Goal: Task Accomplishment & Management: Use online tool/utility

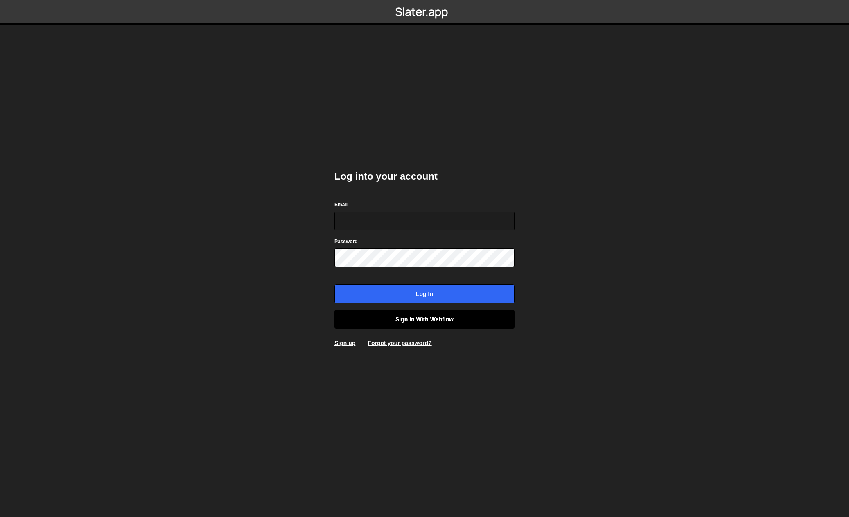
click at [438, 321] on link "Sign in with Webflow" at bounding box center [425, 319] width 180 height 19
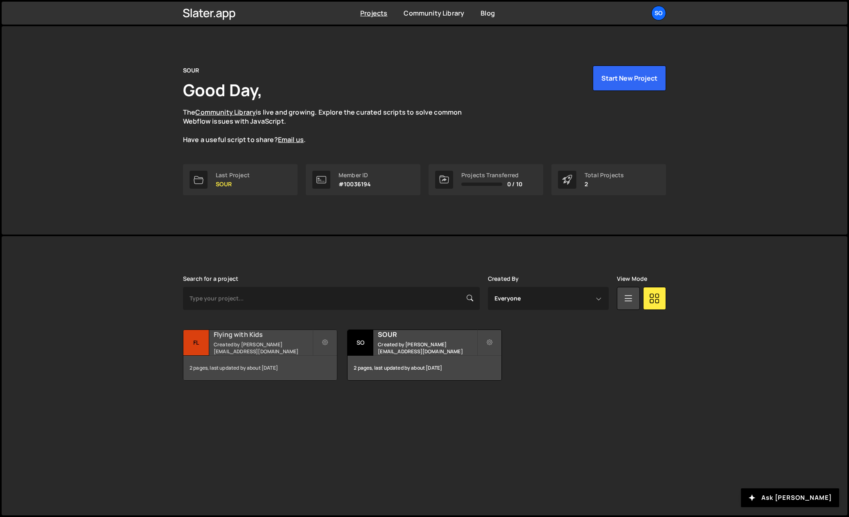
click at [275, 350] on small "Created by filip.felbar@gmail.com" at bounding box center [263, 348] width 99 height 14
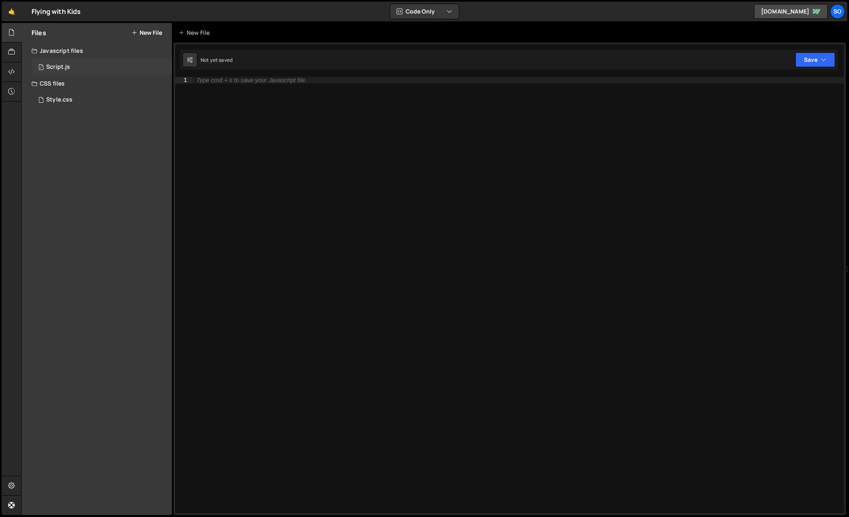
click at [69, 65] on div "Script.js" at bounding box center [58, 66] width 24 height 7
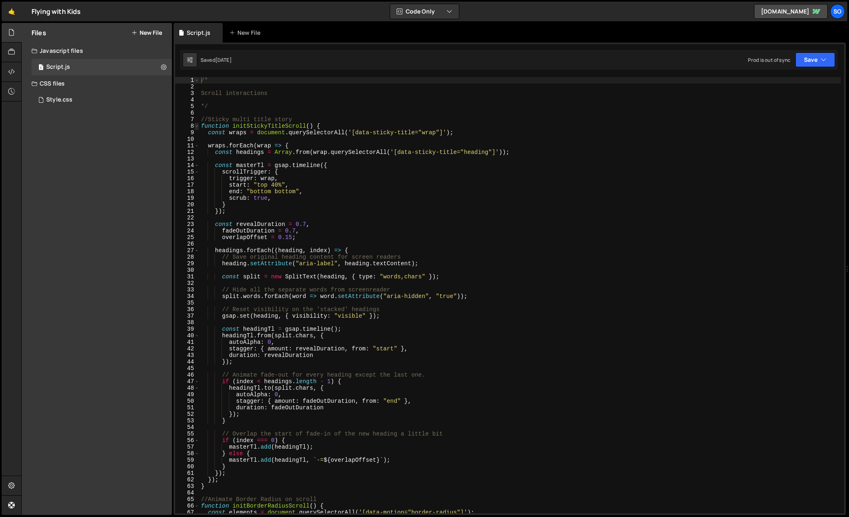
click at [198, 127] on span at bounding box center [196, 126] width 5 height 7
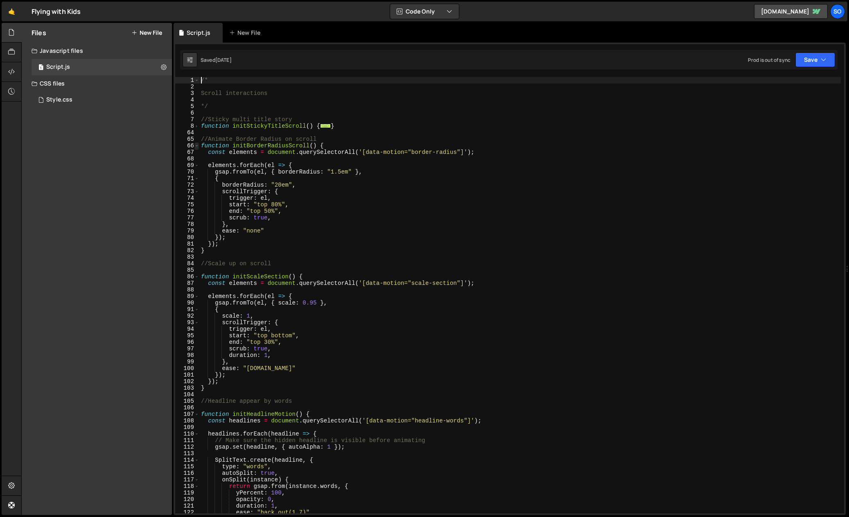
click at [196, 147] on span at bounding box center [196, 145] width 5 height 7
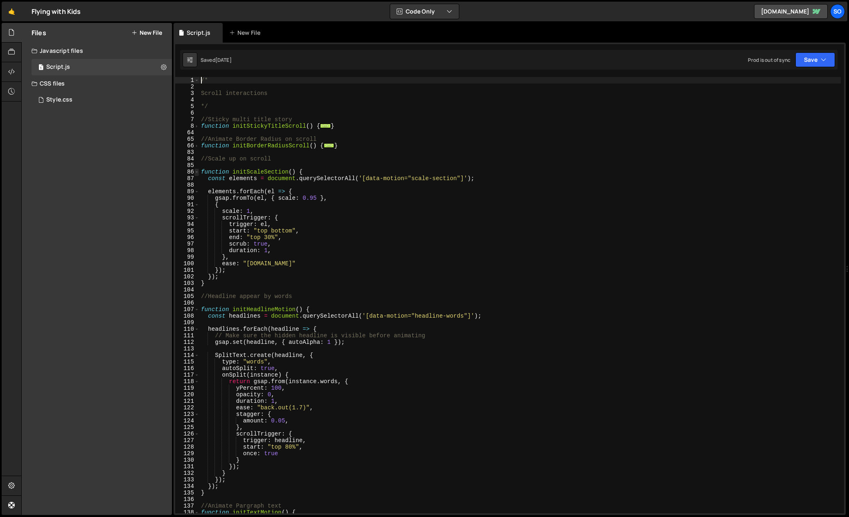
click at [197, 171] on span at bounding box center [196, 172] width 5 height 7
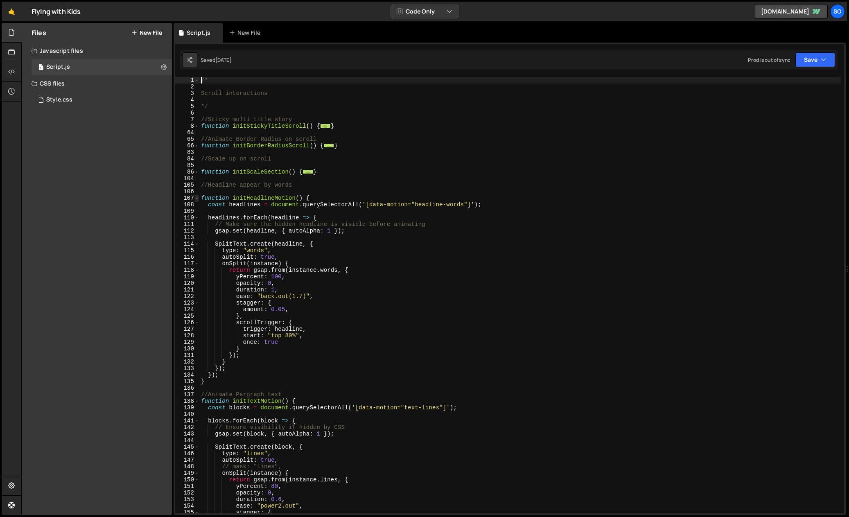
click at [195, 198] on span at bounding box center [196, 198] width 5 height 7
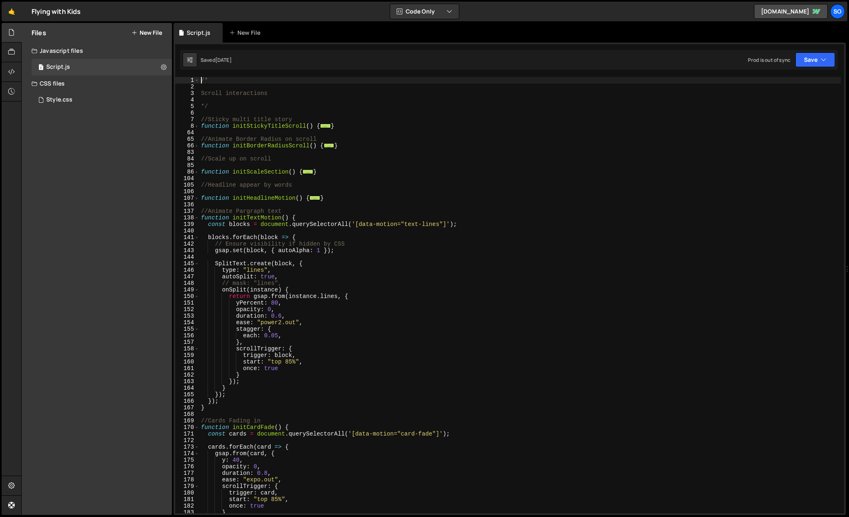
click at [193, 218] on div "138" at bounding box center [187, 218] width 24 height 7
type textarea "function initTextMotion() { const blocks = document.querySelectorAll('[data-mot…"
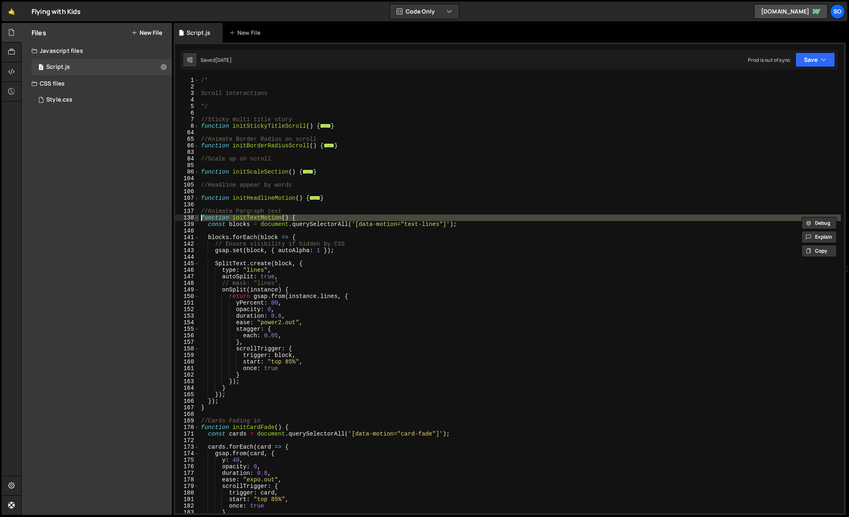
click at [198, 219] on span at bounding box center [196, 218] width 5 height 7
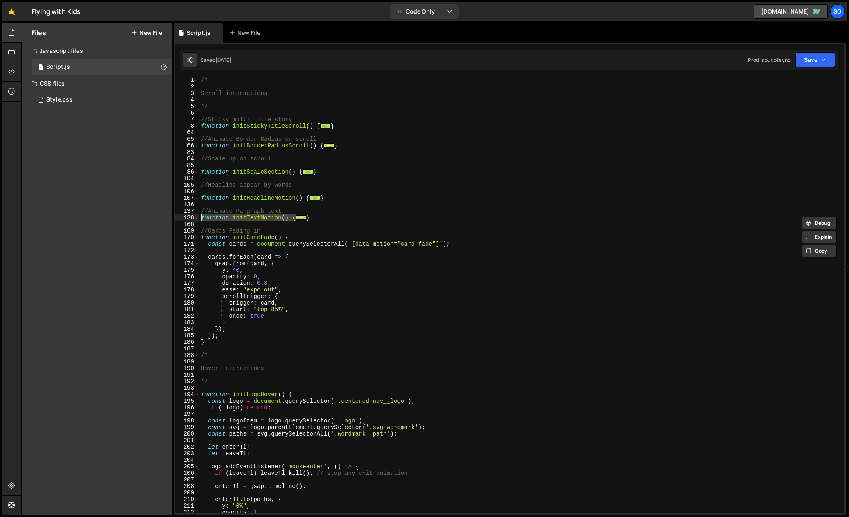
click at [197, 241] on div "171" at bounding box center [187, 244] width 24 height 7
click at [196, 238] on span at bounding box center [196, 237] width 5 height 7
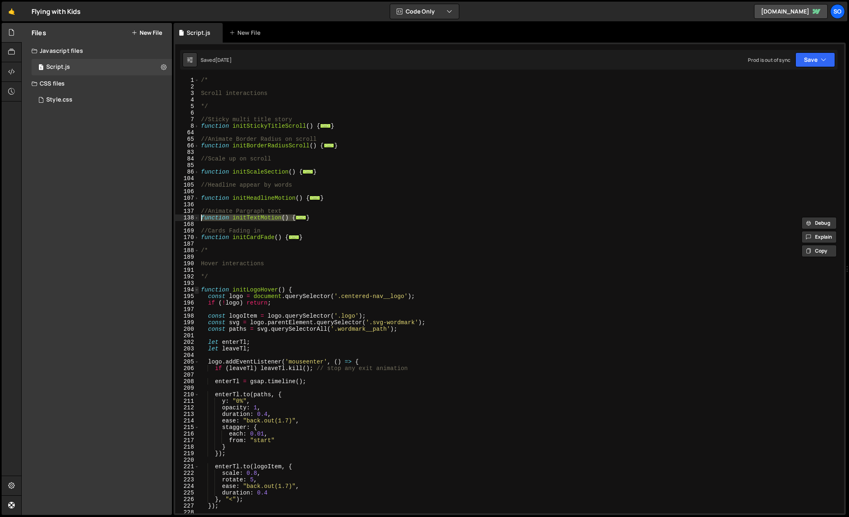
click at [196, 287] on span at bounding box center [196, 290] width 5 height 7
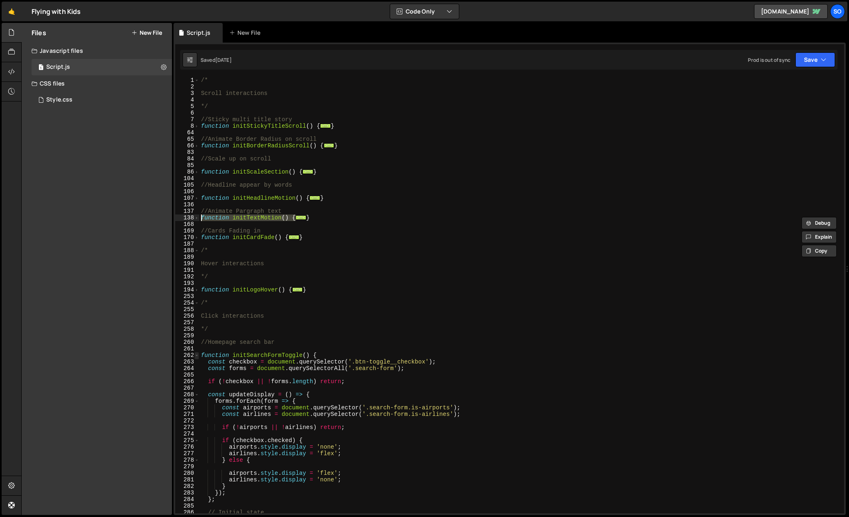
click at [197, 354] on span at bounding box center [196, 355] width 5 height 7
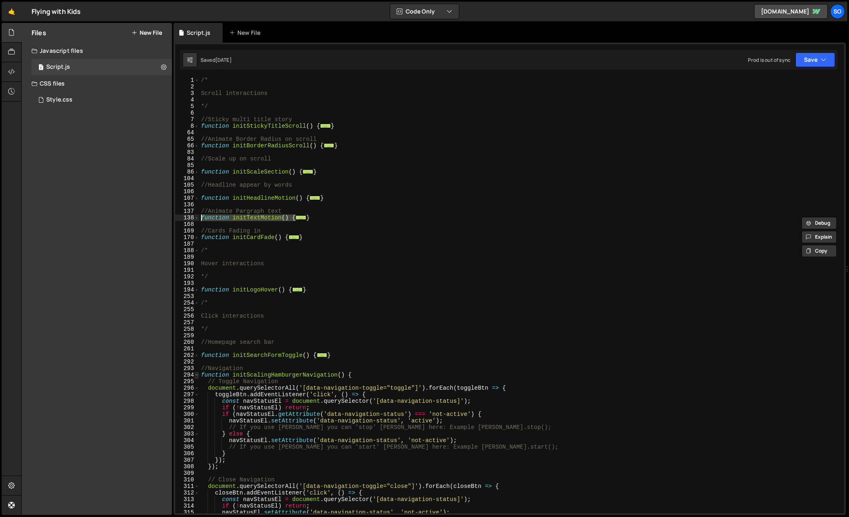
click at [197, 377] on span at bounding box center [196, 375] width 5 height 7
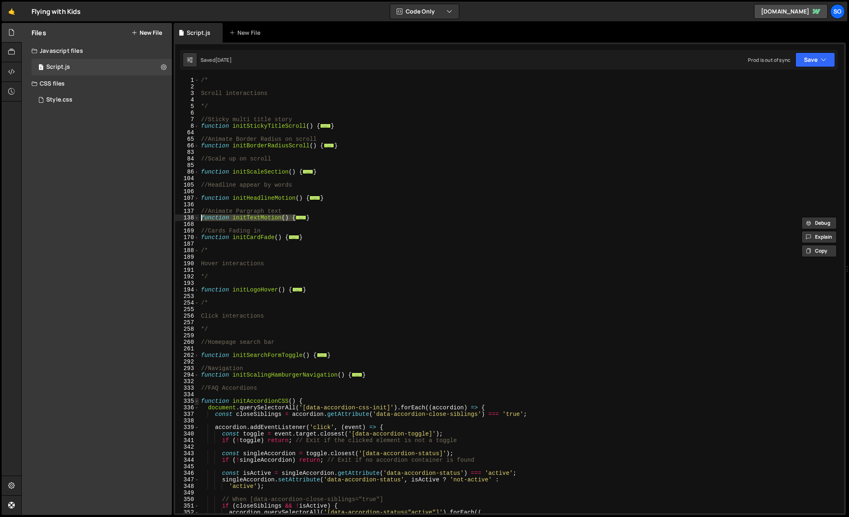
click at [197, 402] on span at bounding box center [196, 401] width 5 height 7
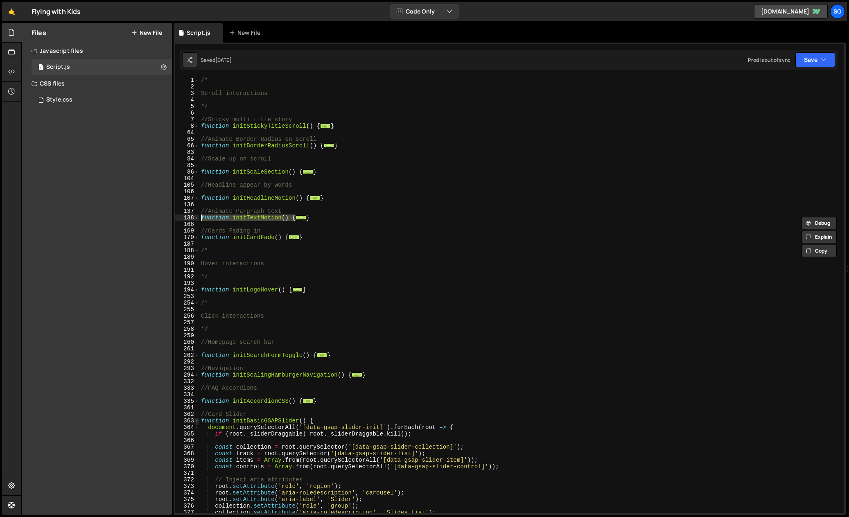
click at [196, 422] on span at bounding box center [196, 421] width 5 height 7
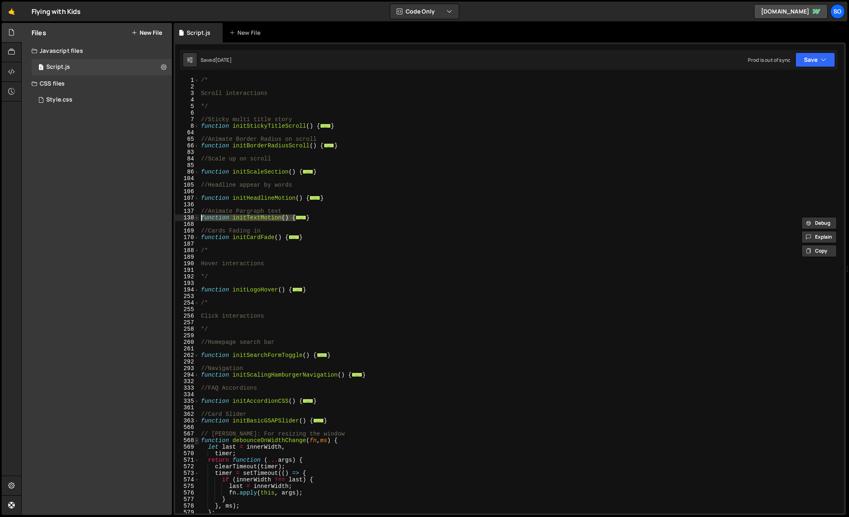
click at [195, 440] on span at bounding box center [196, 440] width 5 height 7
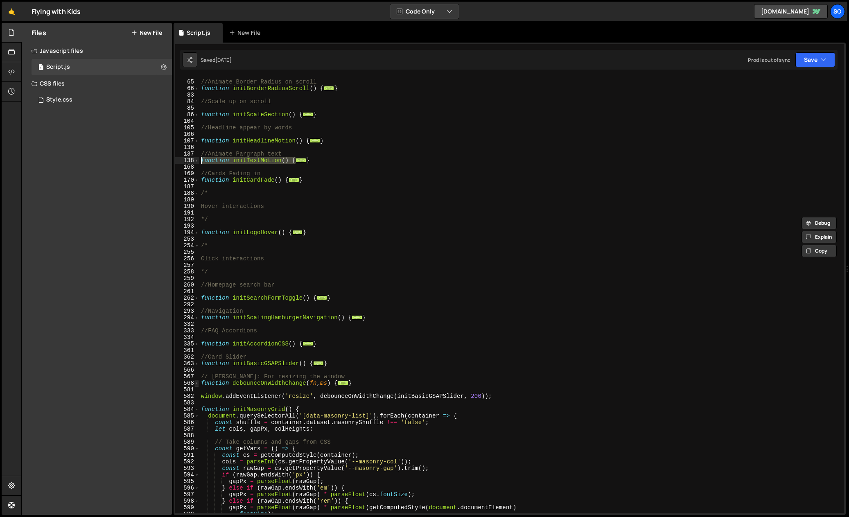
scroll to position [57, 0]
click at [198, 409] on span at bounding box center [196, 409] width 5 height 7
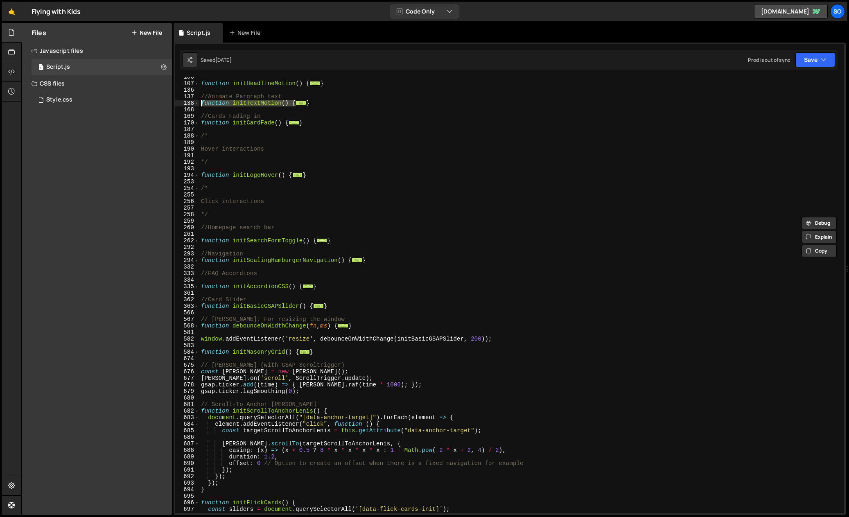
scroll to position [127, 0]
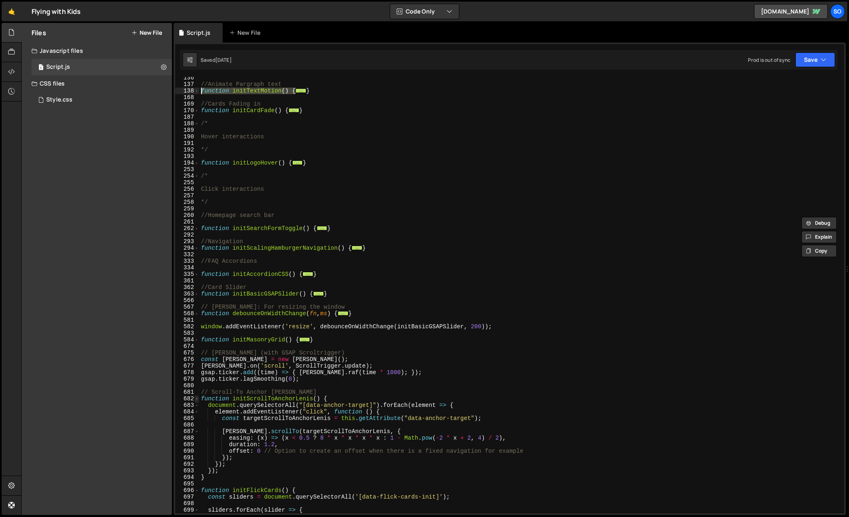
click at [197, 398] on span at bounding box center [196, 399] width 5 height 7
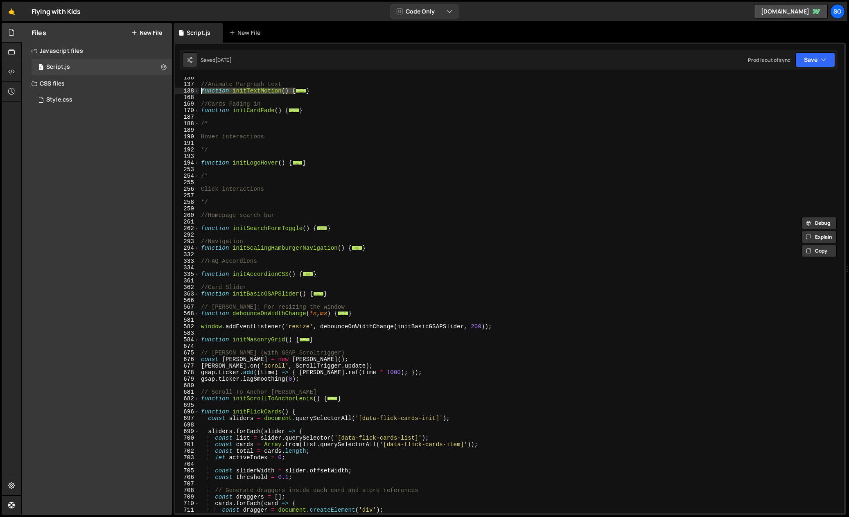
click at [207, 407] on div "//Animate Pargraph text function initTextMotion ( ) { ... } //Cards Fading in f…" at bounding box center [520, 300] width 642 height 450
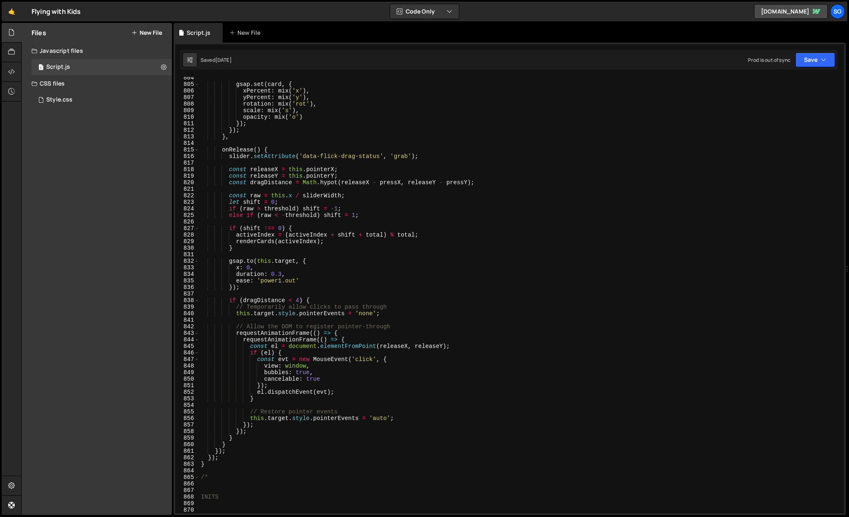
scroll to position [1169, 0]
click at [240, 464] on div "gsap . set ( card , { xPercent : mix ( 'x' ) , yPercent : mix ( 'y' ) , rotatio…" at bounding box center [520, 300] width 642 height 450
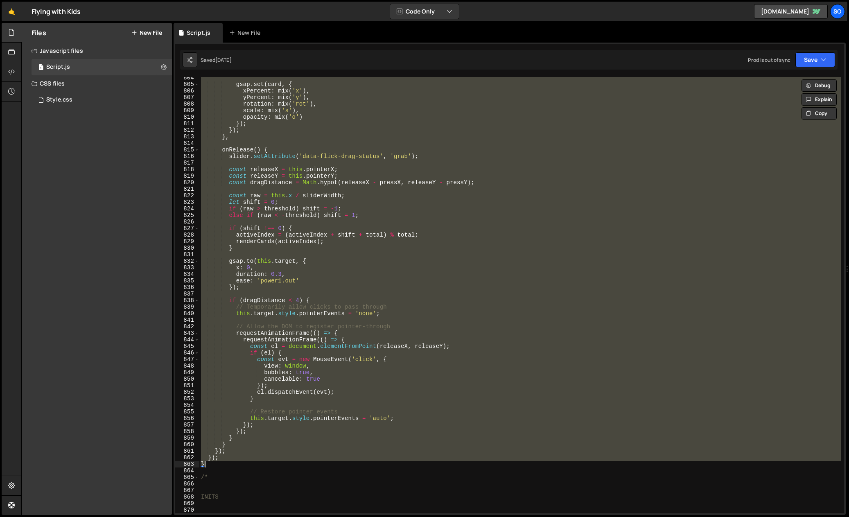
paste textarea "});"
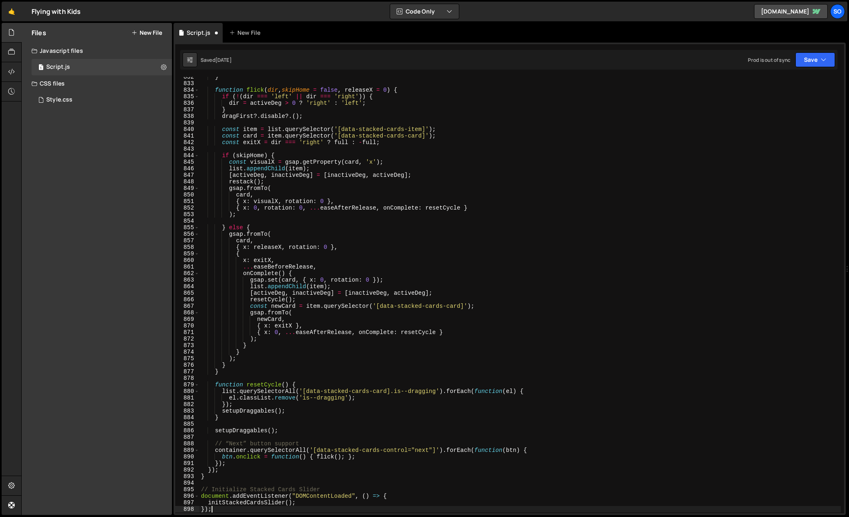
scroll to position [1365, 0]
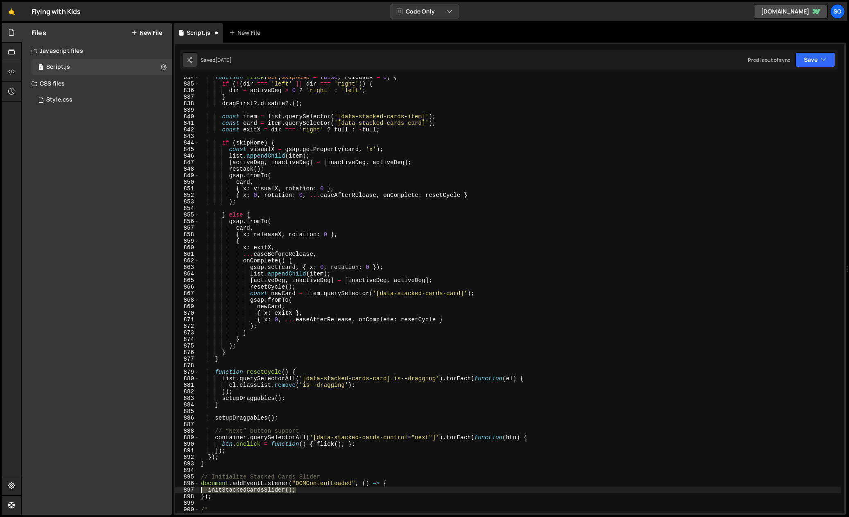
drag, startPoint x: 306, startPoint y: 489, endPoint x: 191, endPoint y: 489, distance: 115.5
click at [191, 489] on div "}); 834 835 836 837 838 839 840 841 842 843 844 845 846 847 848 849 850 851 852…" at bounding box center [509, 295] width 669 height 436
type textarea "initStackedCardsSlider();"
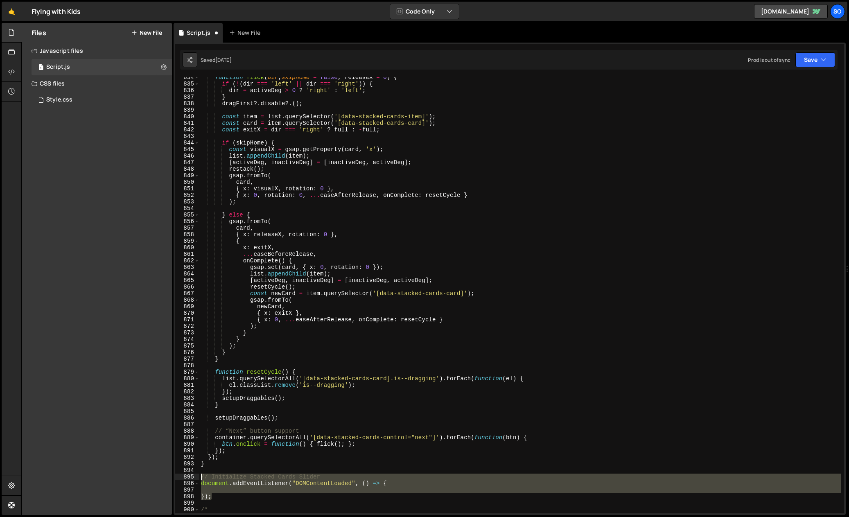
drag, startPoint x: 225, startPoint y: 498, endPoint x: 192, endPoint y: 475, distance: 39.6
click at [192, 475] on div "834 835 836 837 838 839 840 841 842 843 844 845 846 847 848 849 850 851 852 853…" at bounding box center [509, 295] width 669 height 436
type textarea "// Initialize Stacked Cards Slider document.addEventListener("DOMContentLoaded"…"
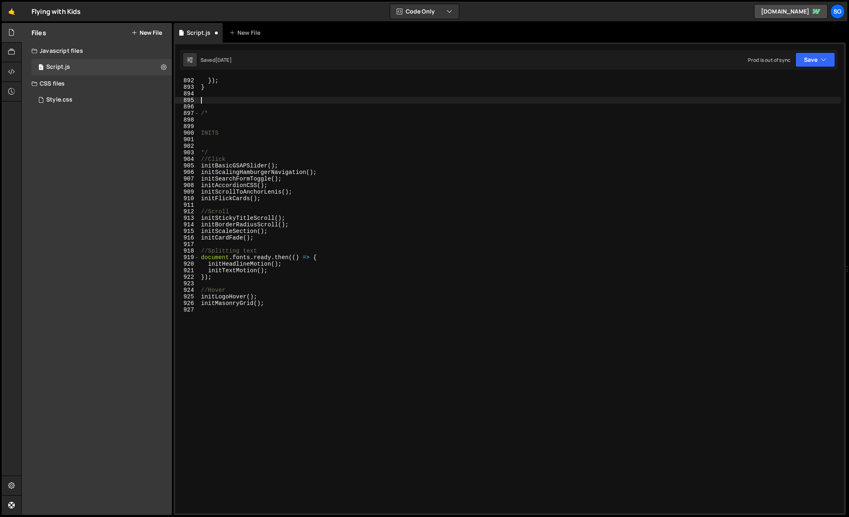
scroll to position [1742, 0]
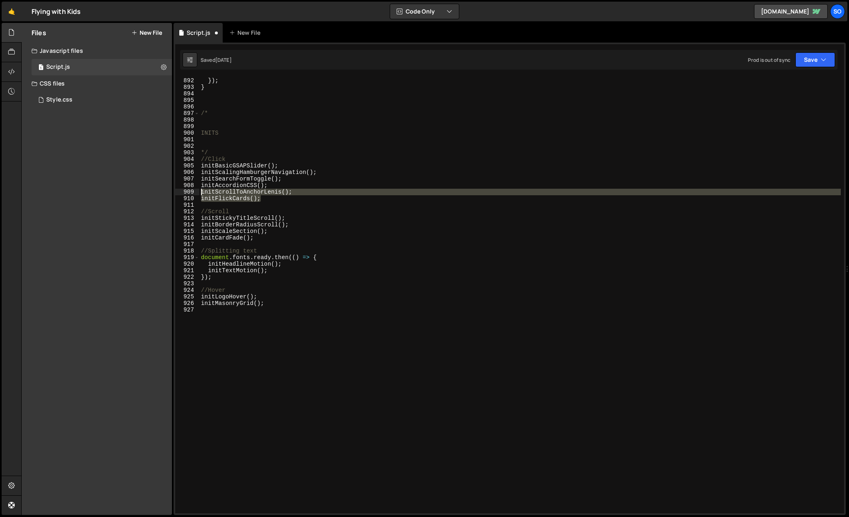
drag, startPoint x: 281, startPoint y: 197, endPoint x: 192, endPoint y: 194, distance: 89.3
click at [192, 194] on div "891 892 893 894 895 896 897 898 899 900 901 902 903 904 905 906 907 908 909 910…" at bounding box center [509, 295] width 669 height 436
click at [263, 201] on div "}) ; }) ; } /* INITS */ //Click initBasicGSAPSlider ( ) ; initScalingHamburgerN…" at bounding box center [520, 295] width 642 height 436
drag, startPoint x: 271, startPoint y: 197, endPoint x: 185, endPoint y: 199, distance: 86.0
click at [185, 199] on div "initFlickCards(); 891 892 893 894 895 896 897 898 899 900 901 902 903 904 905 9…" at bounding box center [509, 295] width 669 height 436
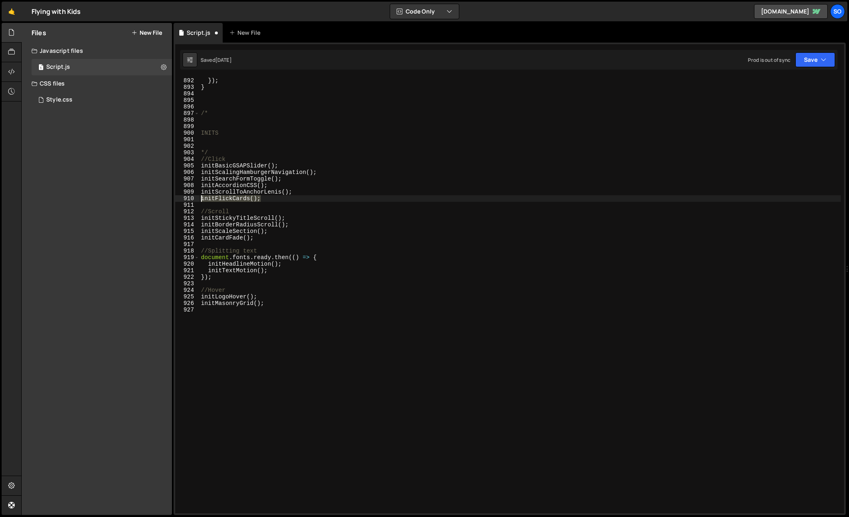
paste textarea "initStackedCardsSlider"
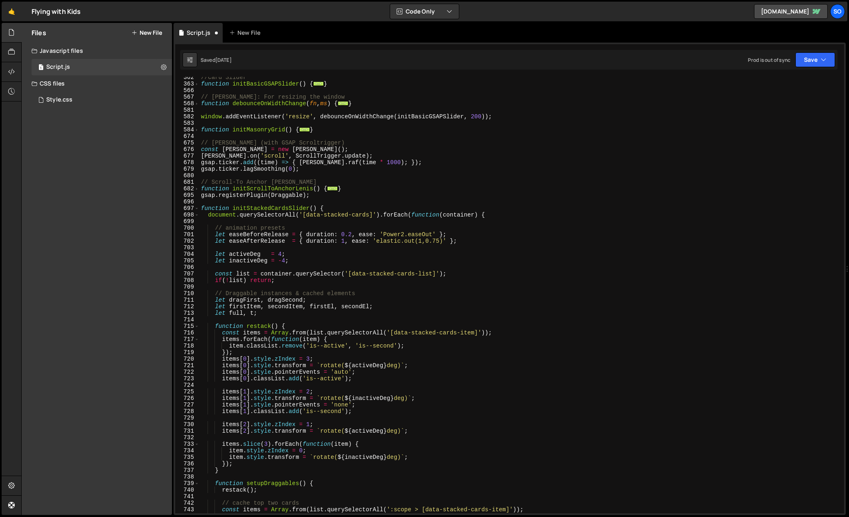
scroll to position [268, 0]
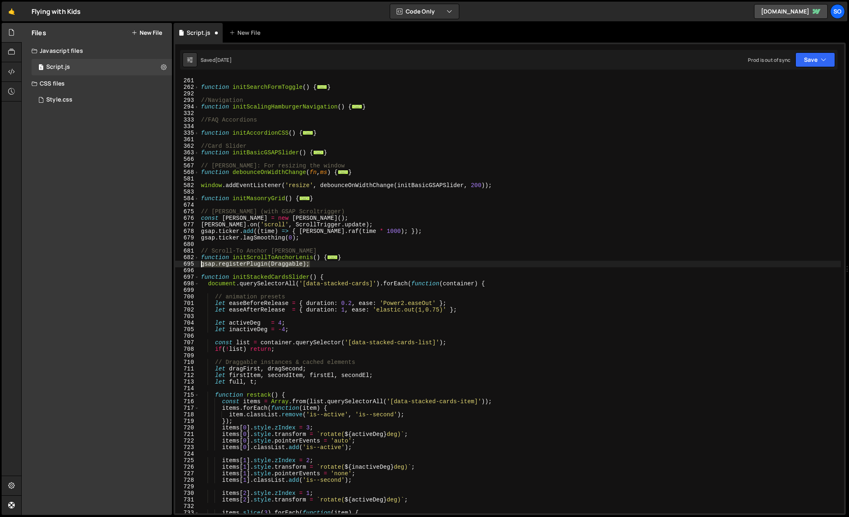
drag, startPoint x: 335, startPoint y: 266, endPoint x: 178, endPoint y: 265, distance: 157.2
click at [178, 265] on div "initStackedCardsSlider(); 260 261 262 292 293 294 332 333 334 335 361 362 363 5…" at bounding box center [509, 295] width 669 height 436
type textarea "gsap.registerPlugin(Draggable);"
click at [798, 64] on button "Save" at bounding box center [816, 59] width 40 height 15
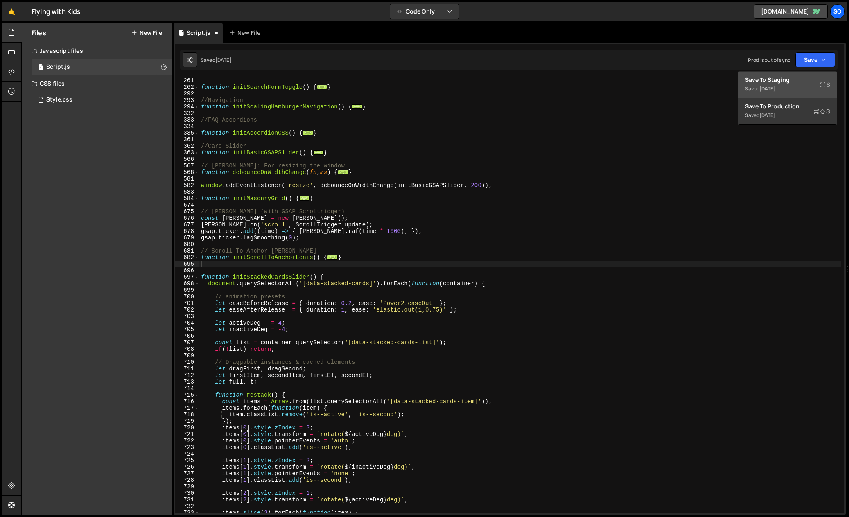
click at [759, 89] on div "Saved [DATE]" at bounding box center [787, 89] width 85 height 10
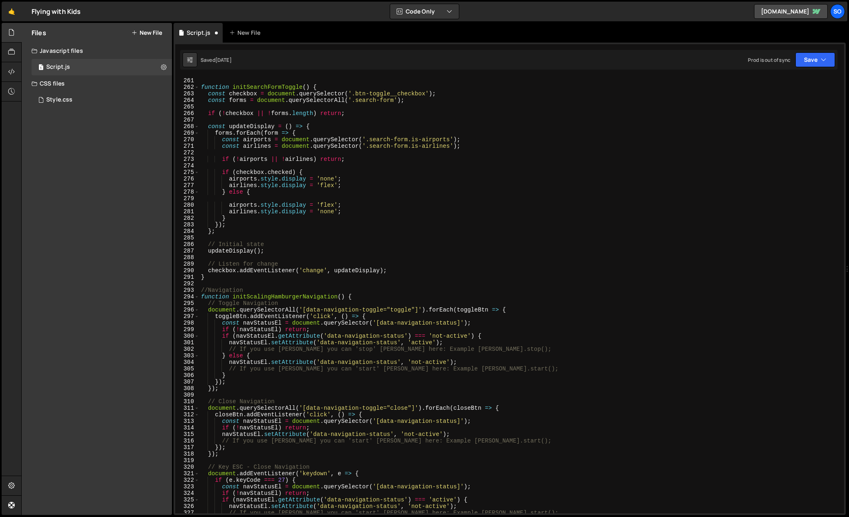
scroll to position [1703, 0]
type textarea "const forms = document.querySelectorAll('.search-form');"
click at [767, 103] on div "//Homepage search bar function initSearchFormToggle ( ) { const checkbox = docu…" at bounding box center [520, 296] width 642 height 450
click at [820, 52] on button "Save" at bounding box center [816, 59] width 40 height 15
click at [780, 107] on div "Save to Production S" at bounding box center [787, 106] width 85 height 8
